Goal: Information Seeking & Learning: Stay updated

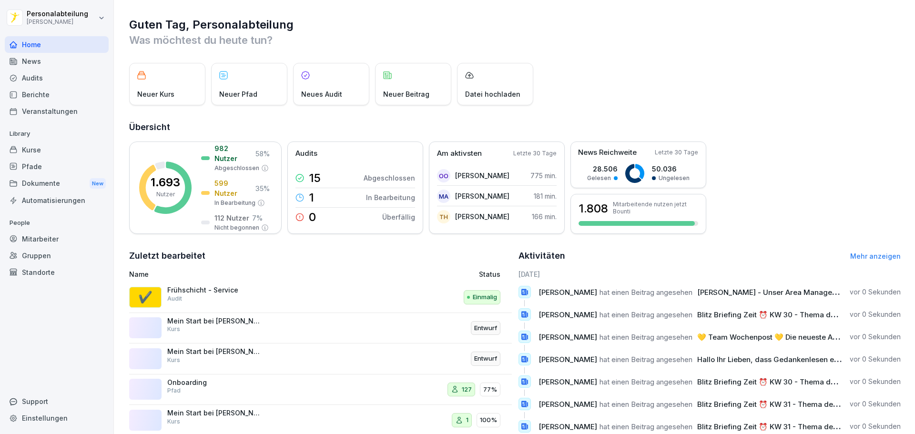
click at [48, 67] on div "News" at bounding box center [57, 61] width 104 height 17
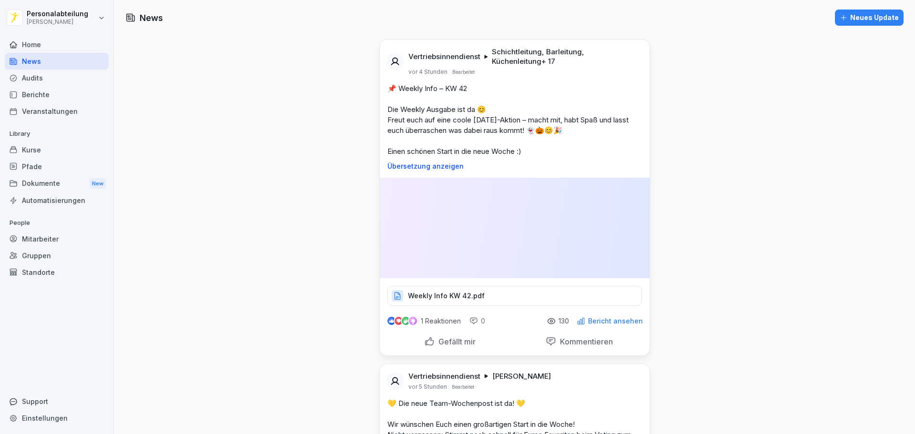
click at [444, 291] on p "Weekly Info KW 42.pdf" at bounding box center [446, 296] width 77 height 10
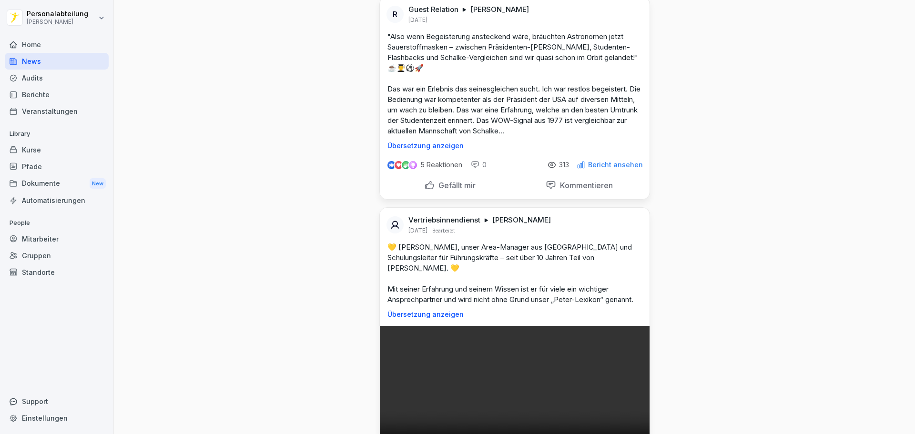
scroll to position [810, 0]
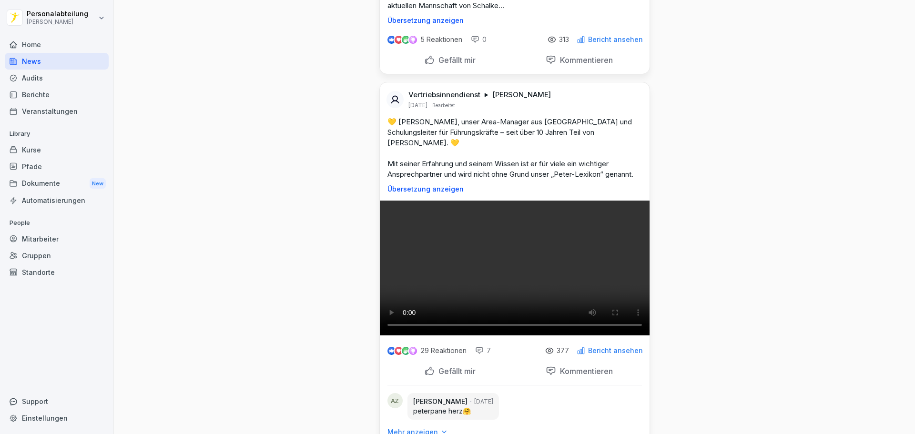
drag, startPoint x: 257, startPoint y: 312, endPoint x: 258, endPoint y: 284, distance: 28.6
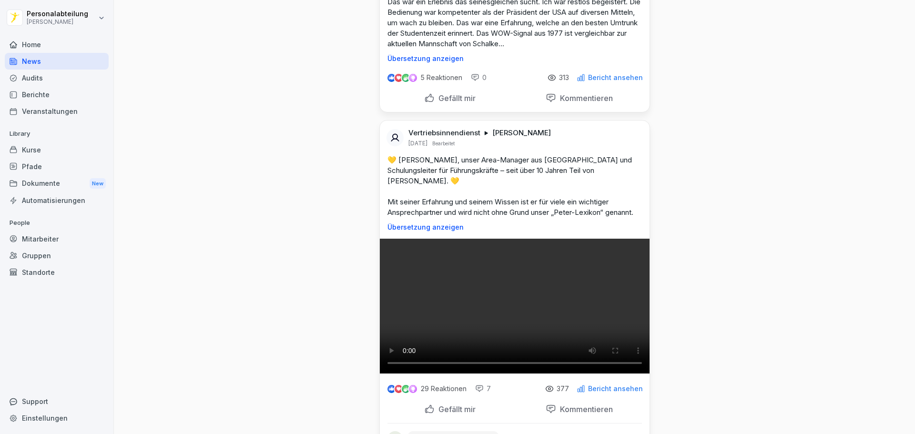
drag, startPoint x: 256, startPoint y: 251, endPoint x: 259, endPoint y: 183, distance: 67.8
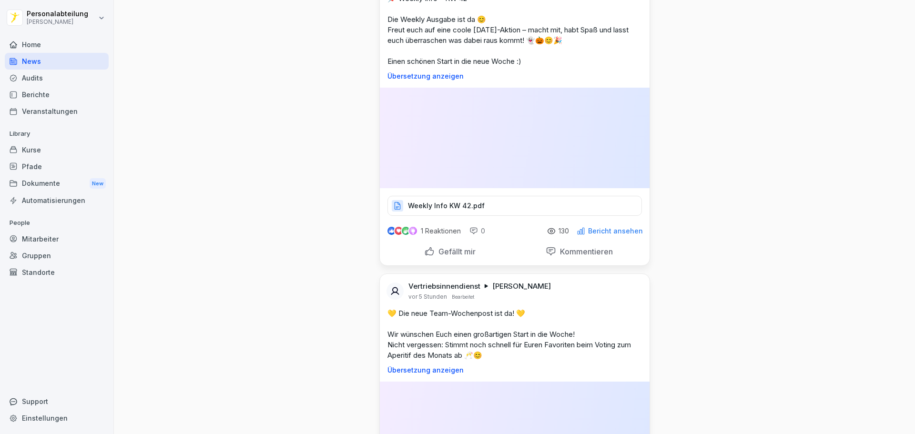
scroll to position [0, 0]
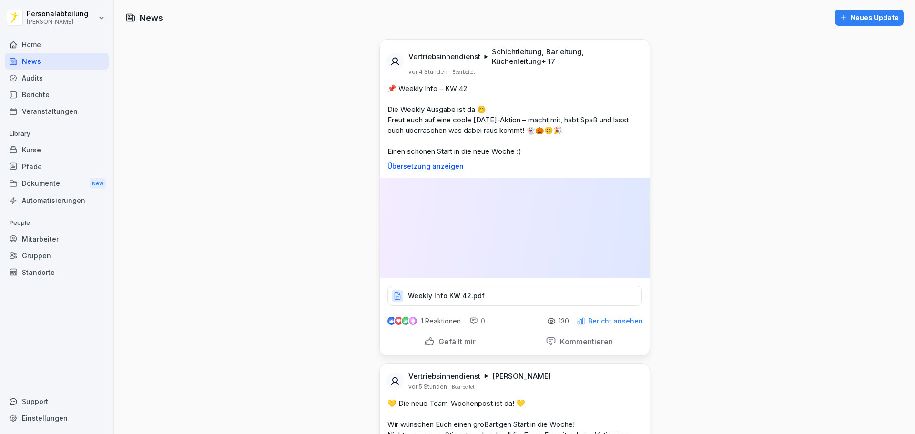
drag, startPoint x: 278, startPoint y: 287, endPoint x: 33, endPoint y: 35, distance: 351.9
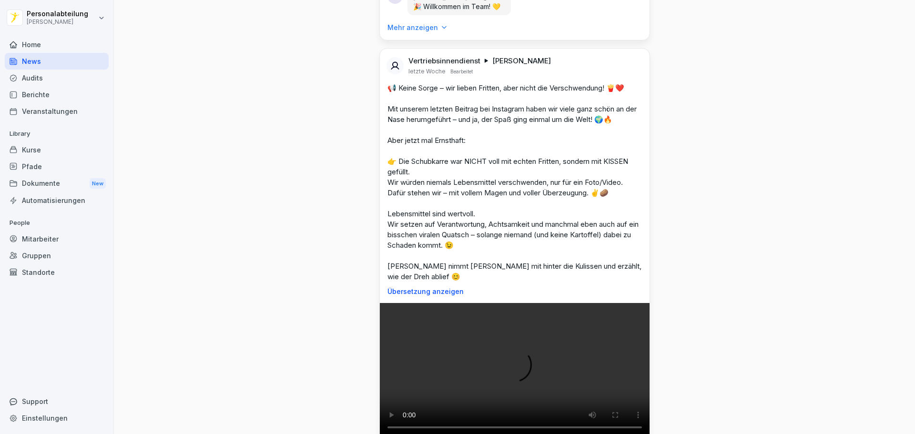
scroll to position [5481, 0]
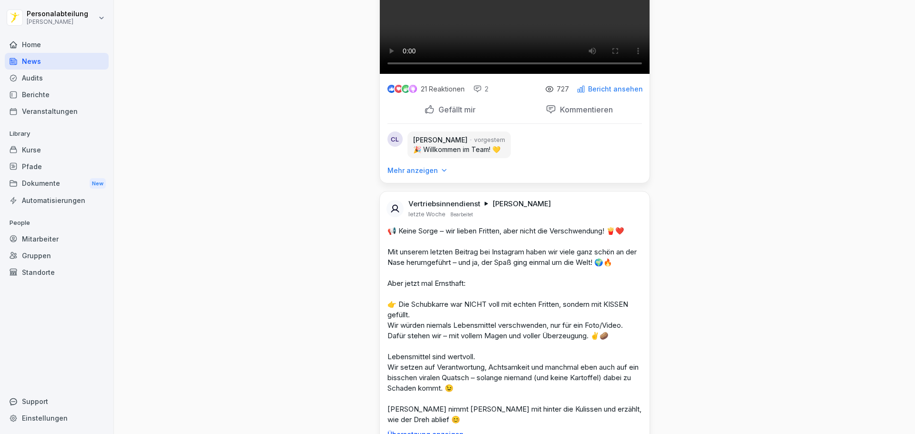
click at [55, 39] on div "Home" at bounding box center [57, 44] width 104 height 17
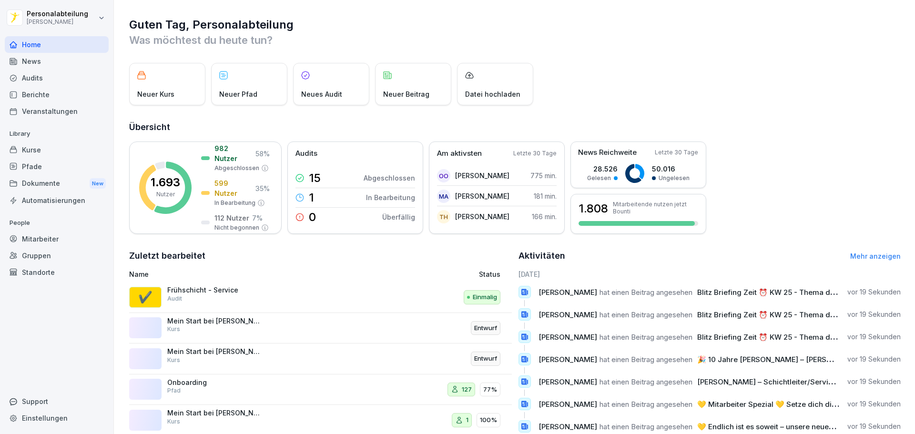
click at [654, 76] on div "Neuer Kurs Neuer Pfad Neues Audit Neuer Beitrag Datei hochladen" at bounding box center [515, 84] width 772 height 42
